Goal: Navigation & Orientation: Find specific page/section

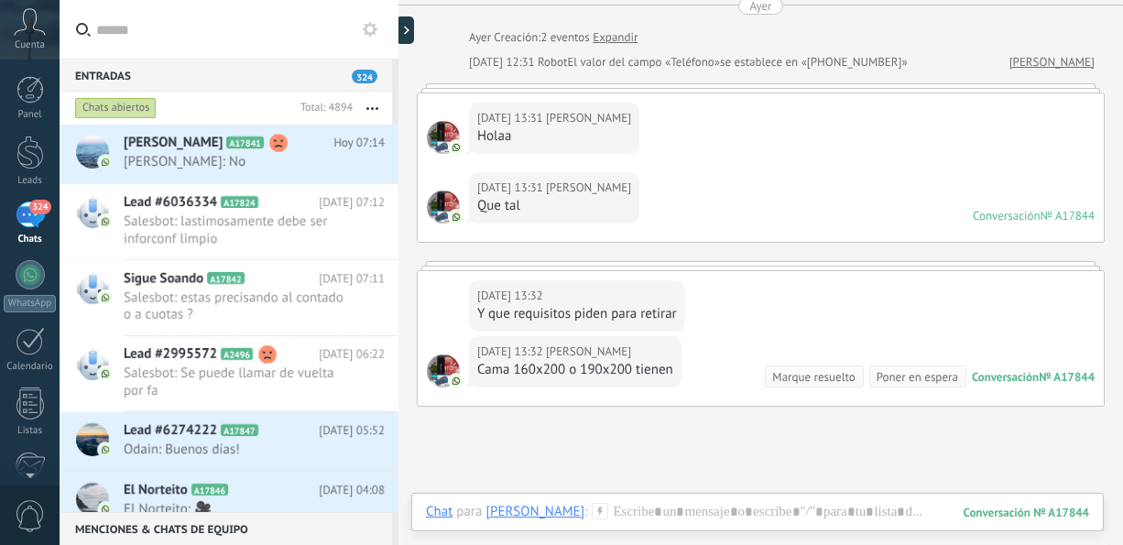
scroll to position [59, 0]
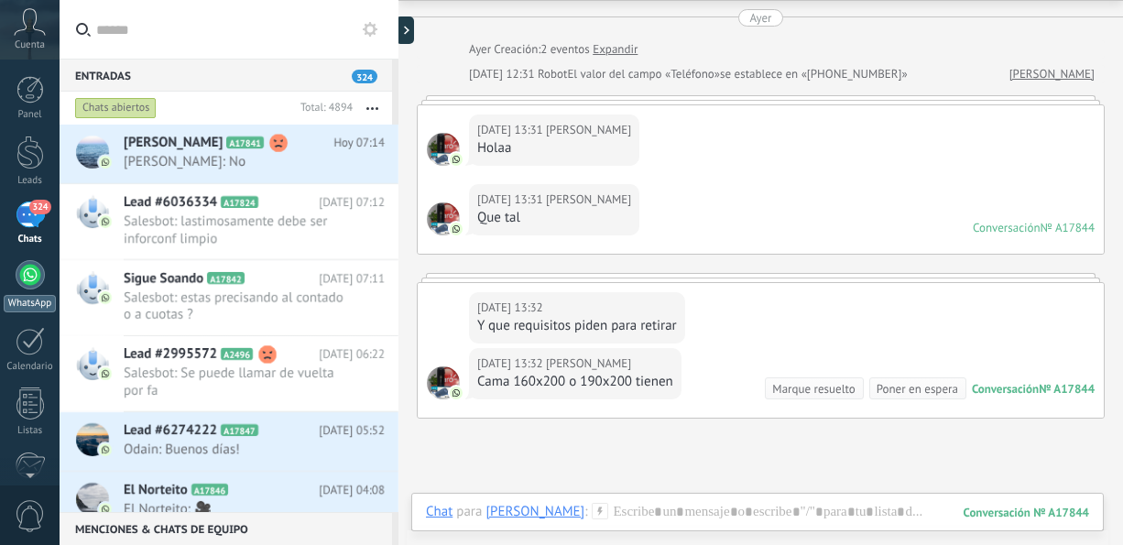
click at [30, 278] on div at bounding box center [30, 274] width 29 height 29
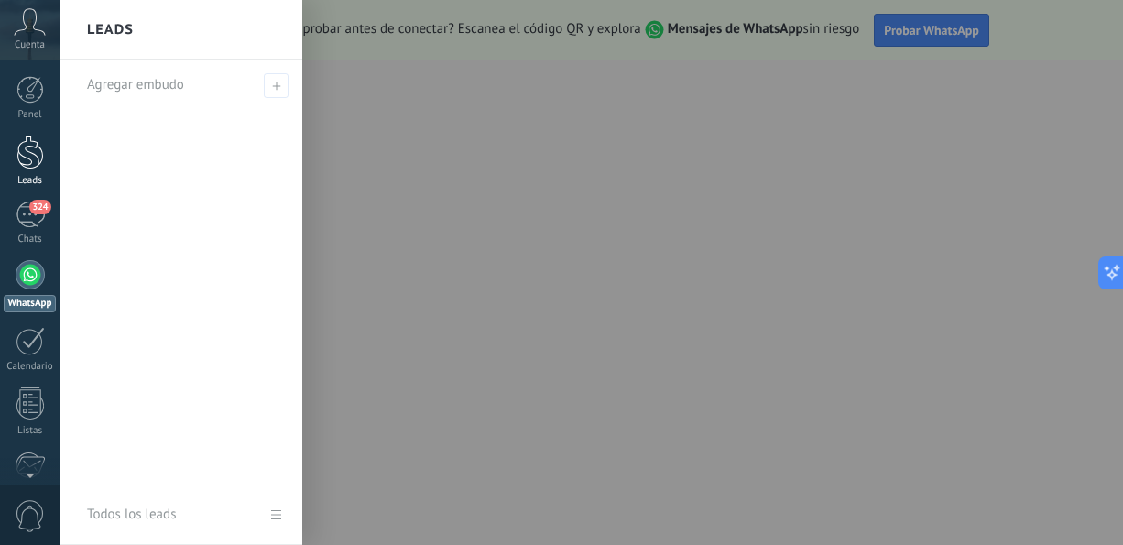
click at [23, 170] on link "Leads" at bounding box center [30, 161] width 60 height 51
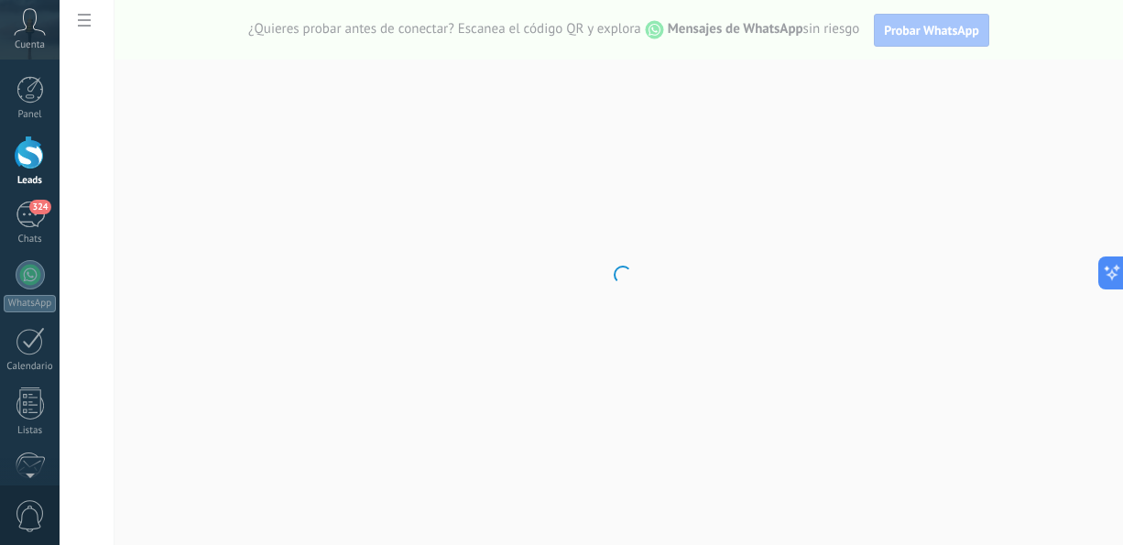
click at [23, 170] on link "Leads" at bounding box center [30, 161] width 60 height 51
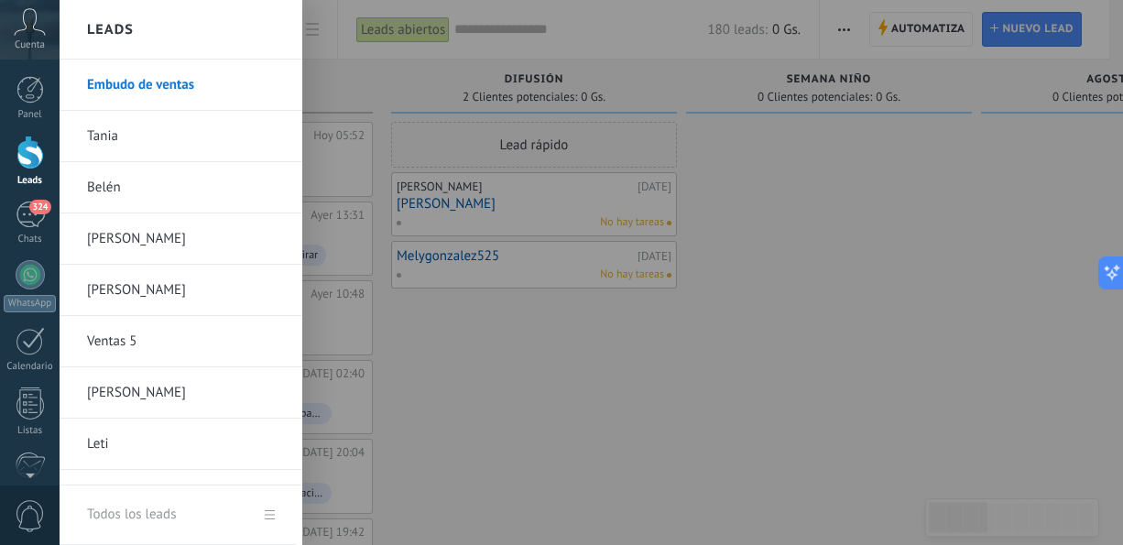
click at [104, 334] on link "Ventas 5" at bounding box center [185, 341] width 197 height 51
